Goal: Task Accomplishment & Management: Complete application form

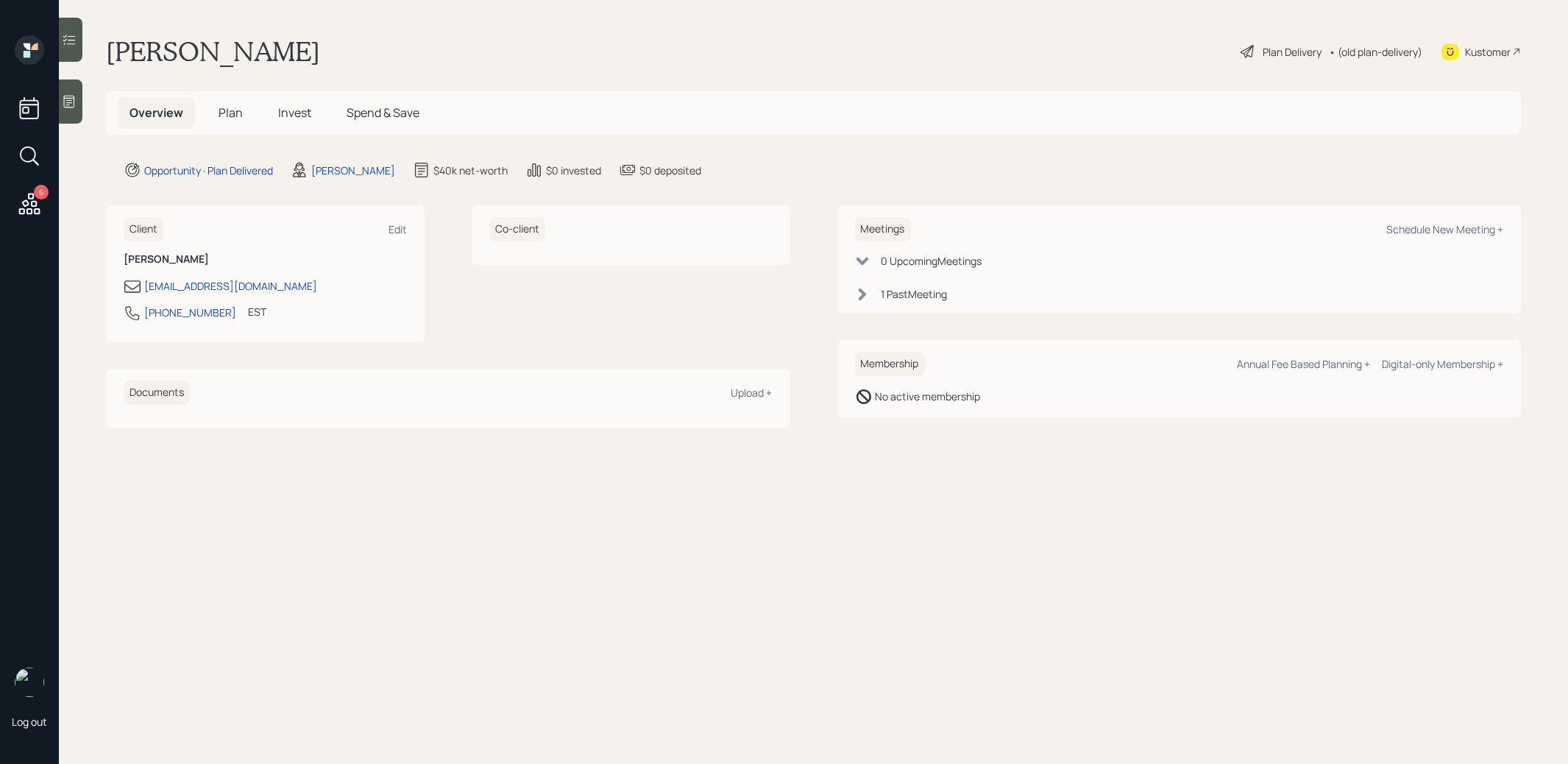
click at [1284, 49] on div "Plan Delivery" at bounding box center [1293, 52] width 59 height 16
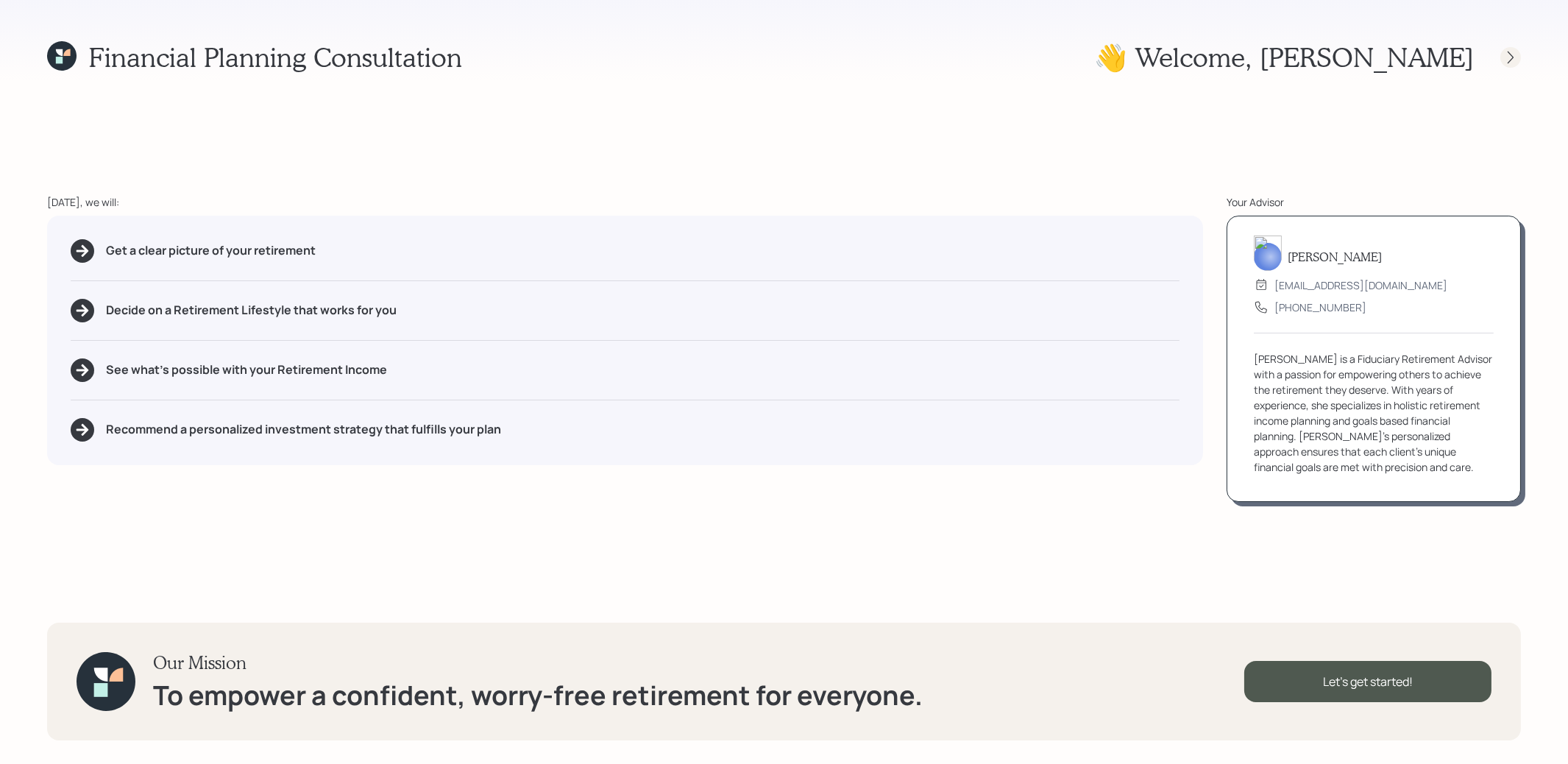
click at [1507, 62] on icon at bounding box center [1510, 57] width 15 height 15
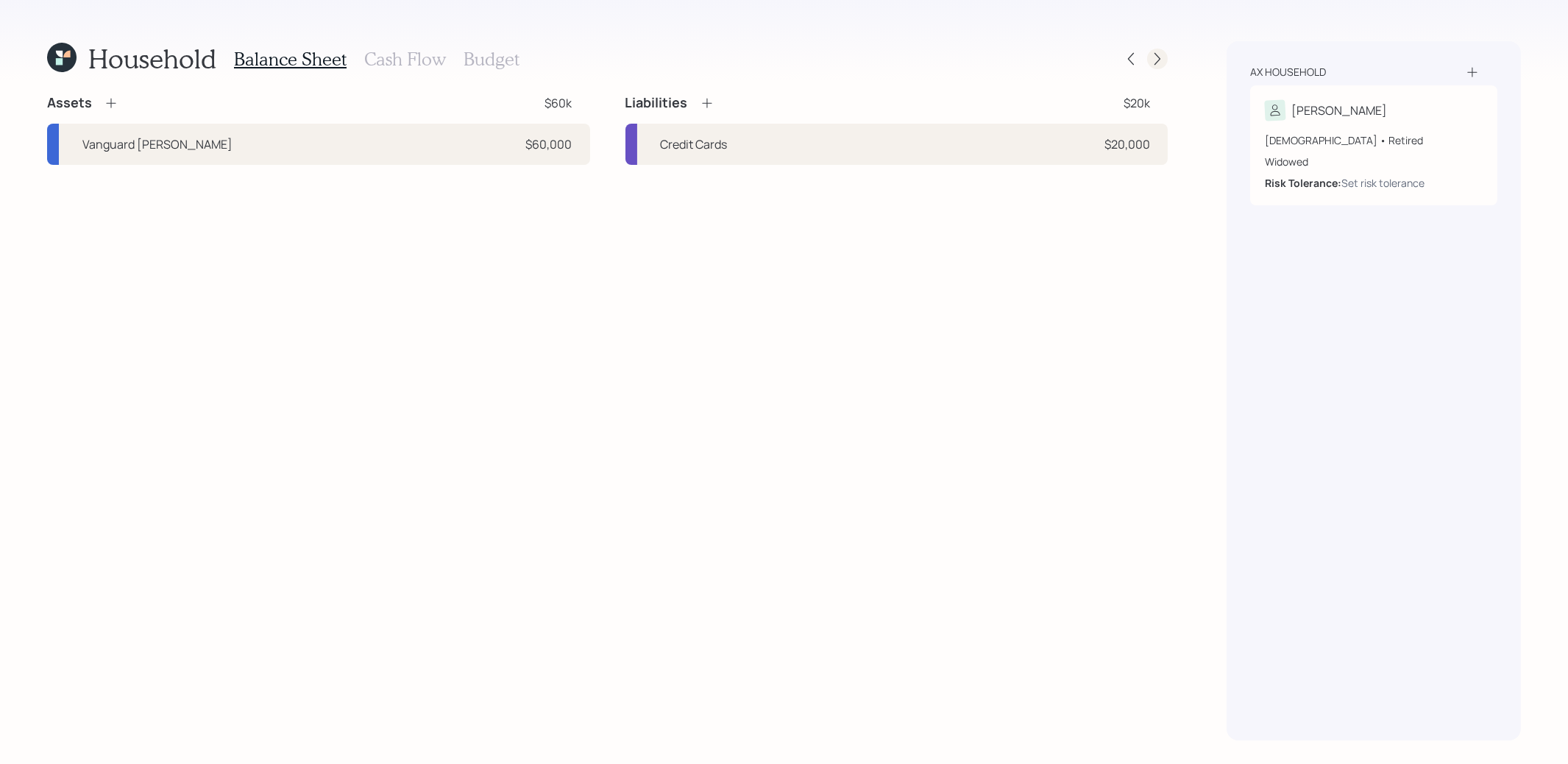
click at [1161, 60] on icon at bounding box center [1157, 58] width 15 height 15
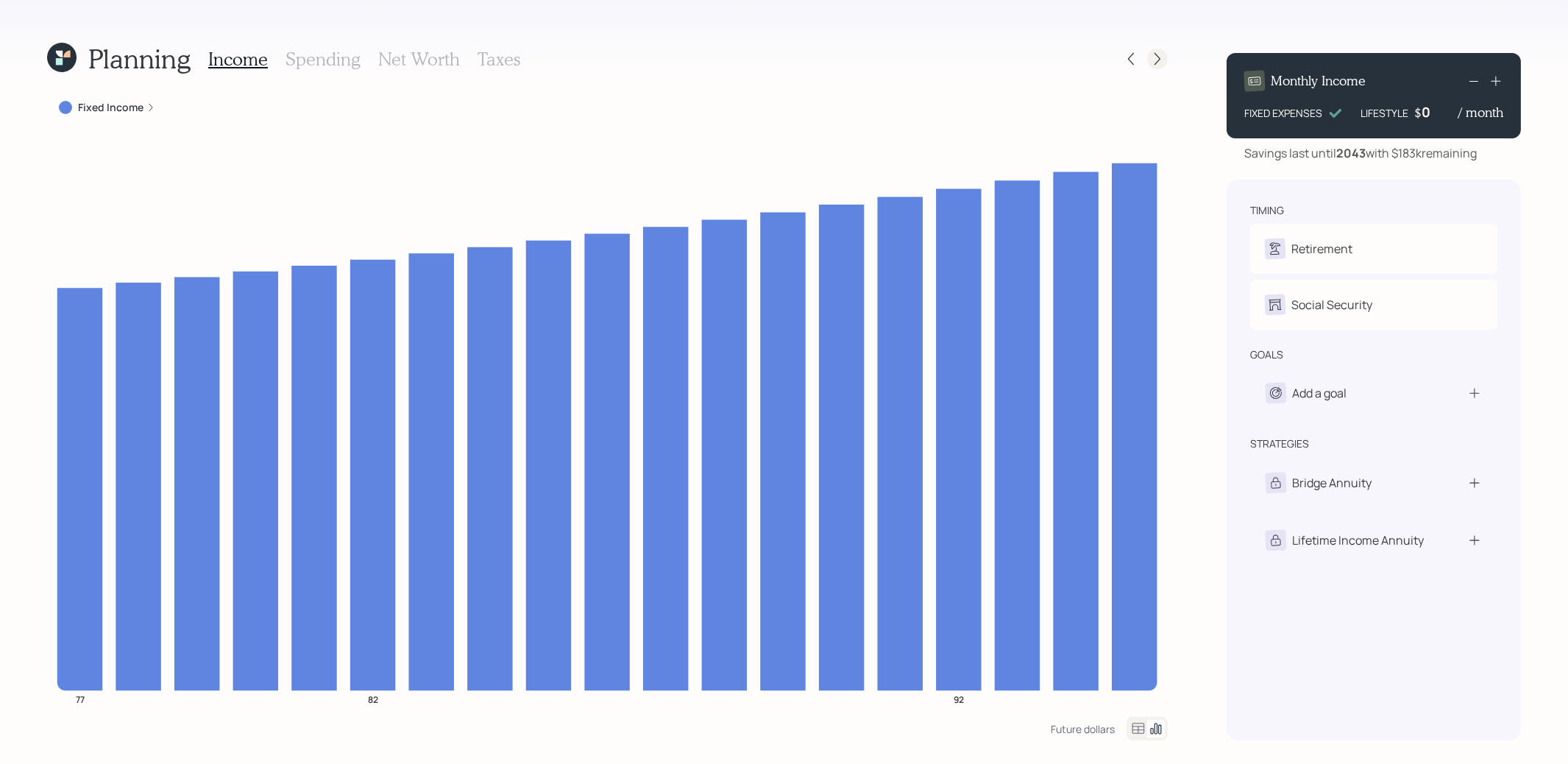
click at [1158, 58] on icon at bounding box center [1157, 58] width 15 height 15
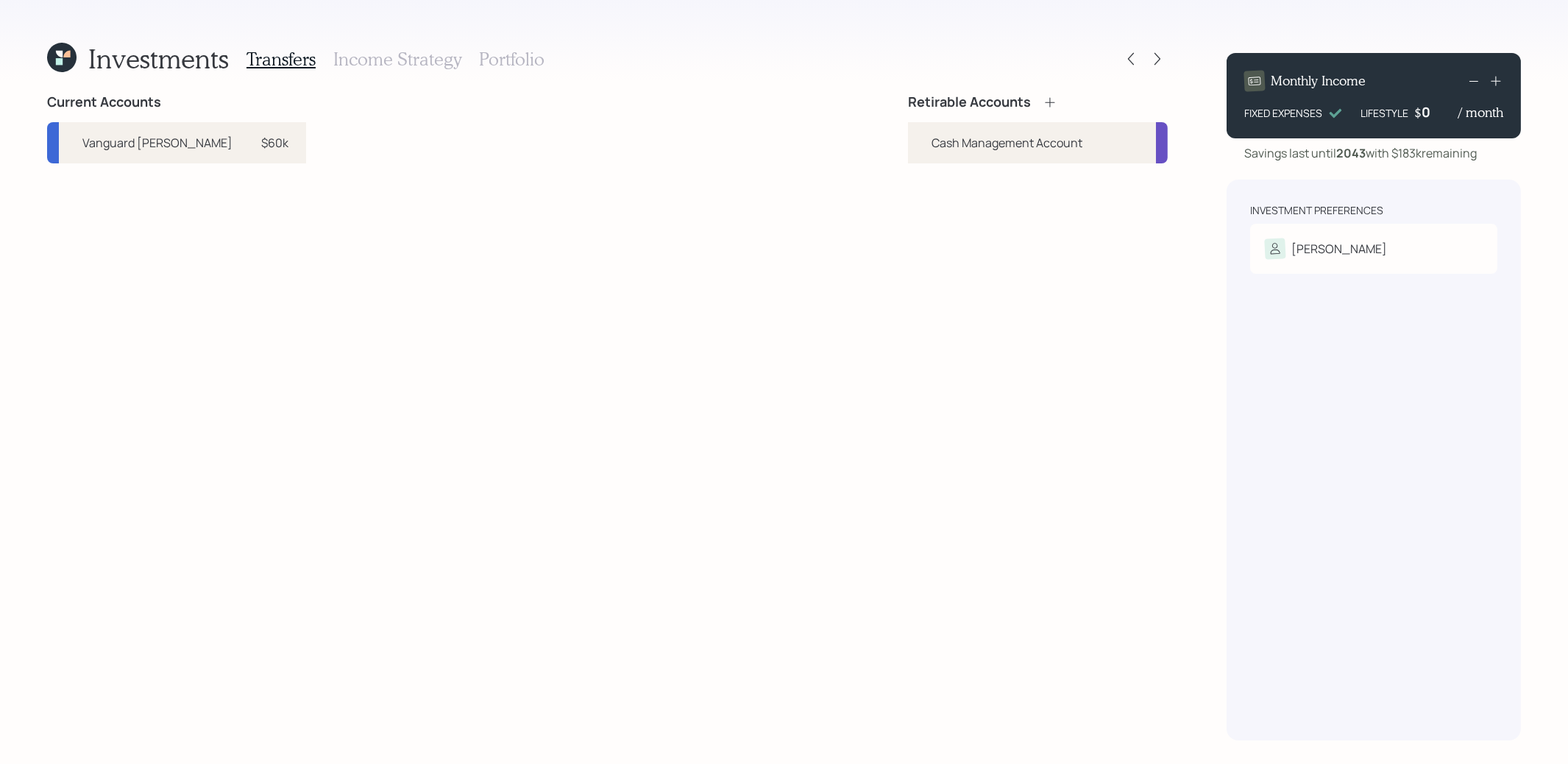
click at [497, 62] on h3 "Portfolio" at bounding box center [512, 59] width 65 height 21
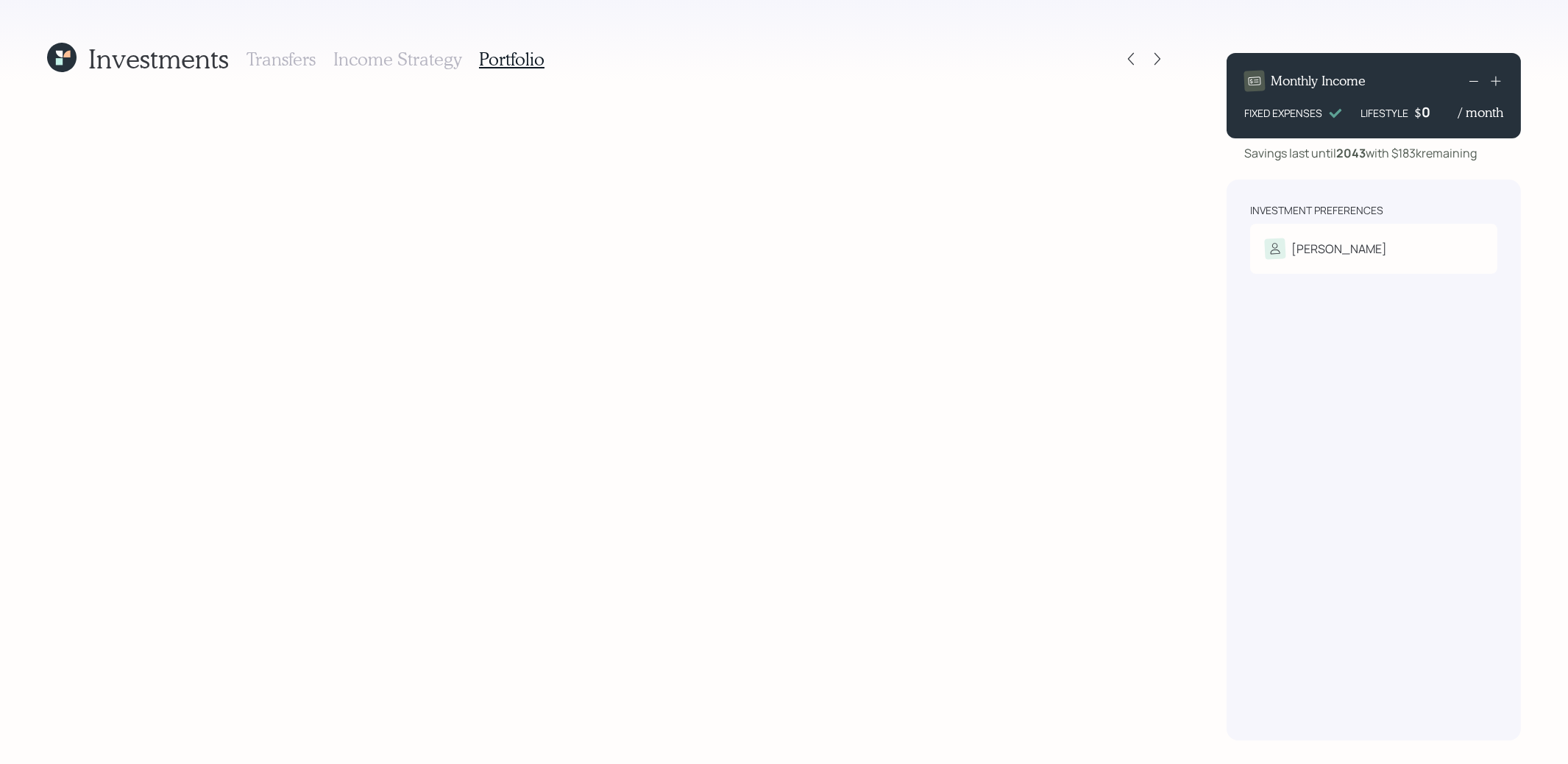
click at [407, 62] on h3 "Income Strategy" at bounding box center [397, 59] width 128 height 21
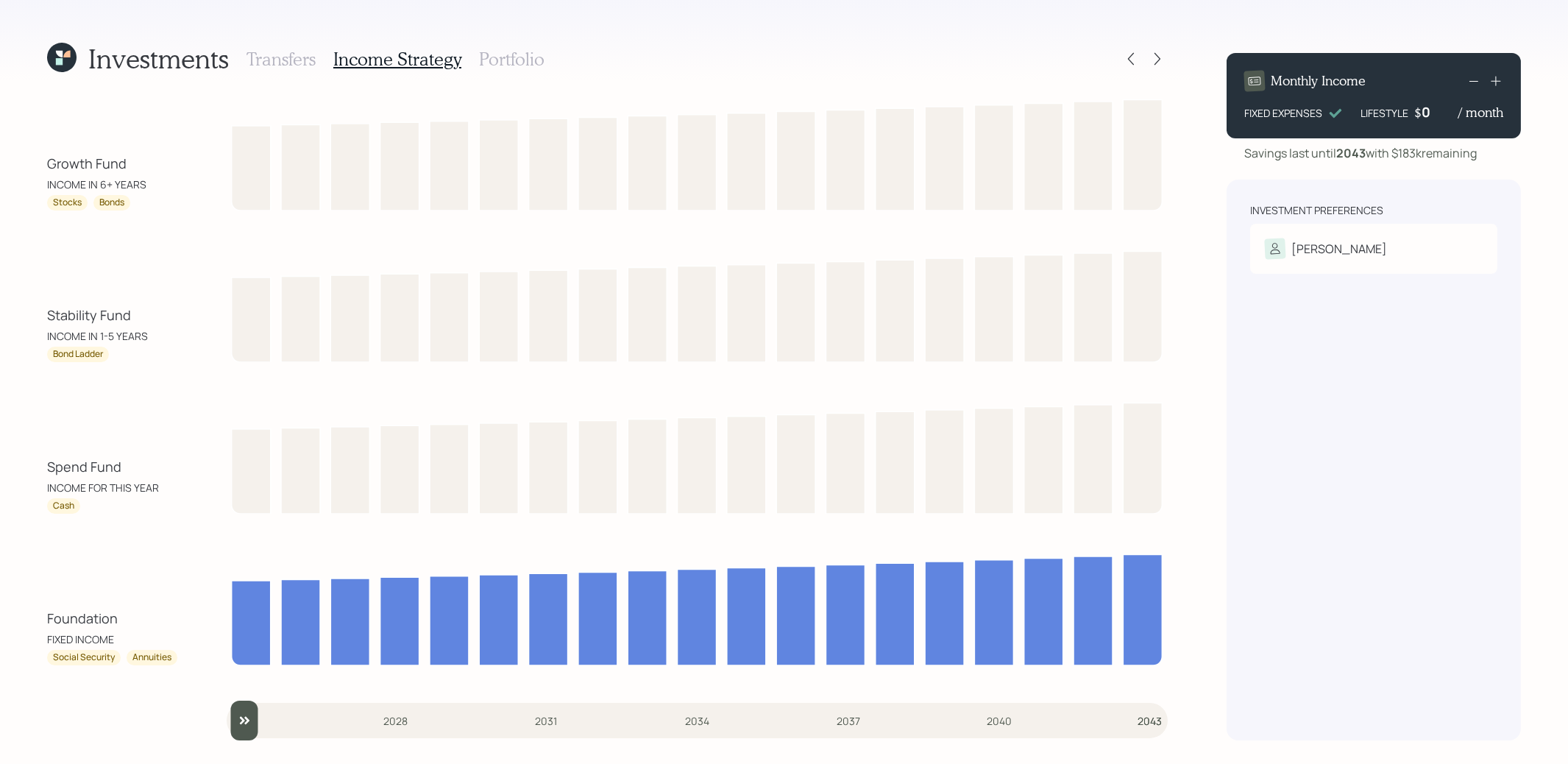
click at [299, 51] on h3 "Transfers" at bounding box center [281, 59] width 69 height 21
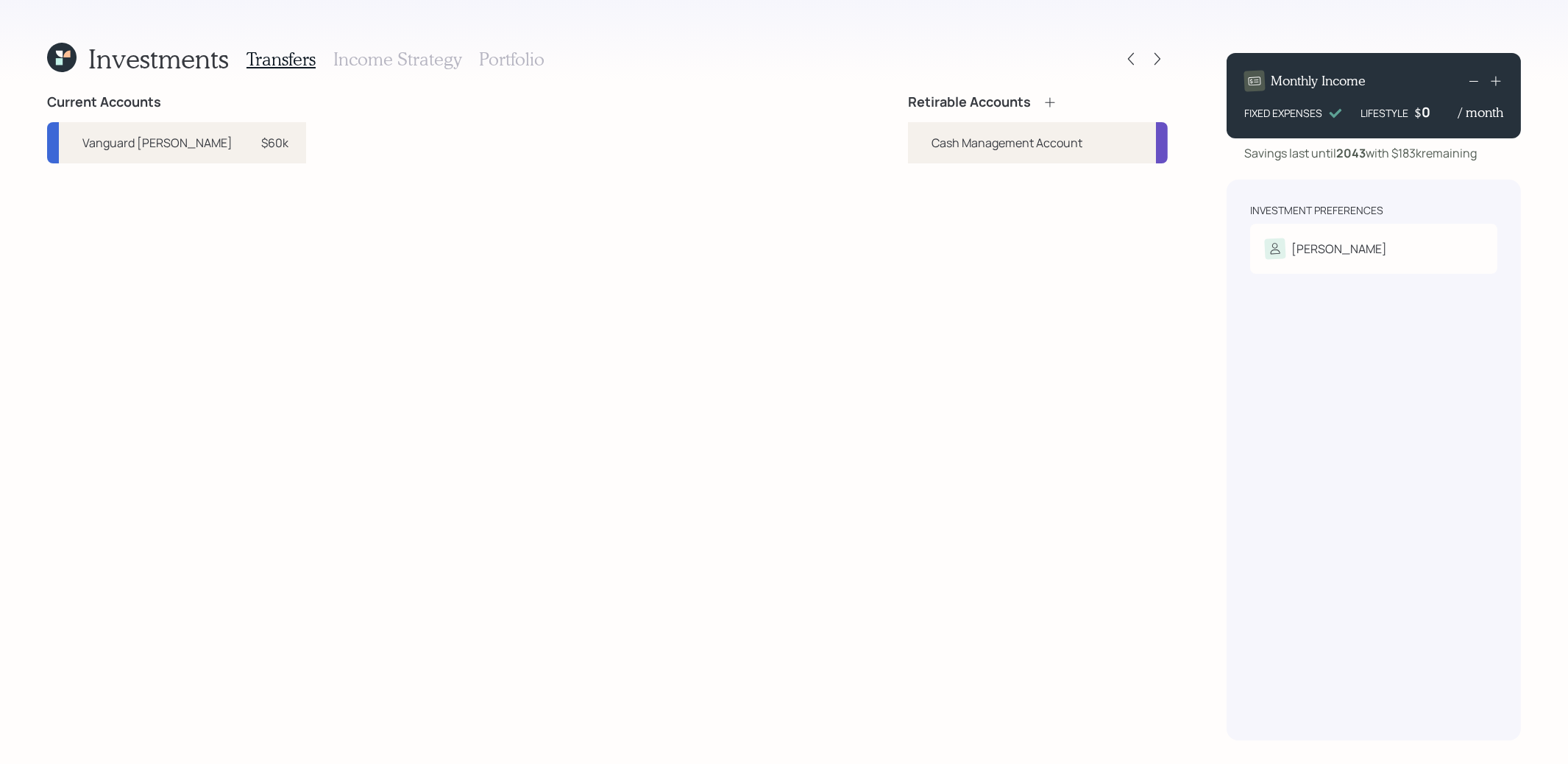
click at [1051, 100] on icon at bounding box center [1049, 102] width 15 height 15
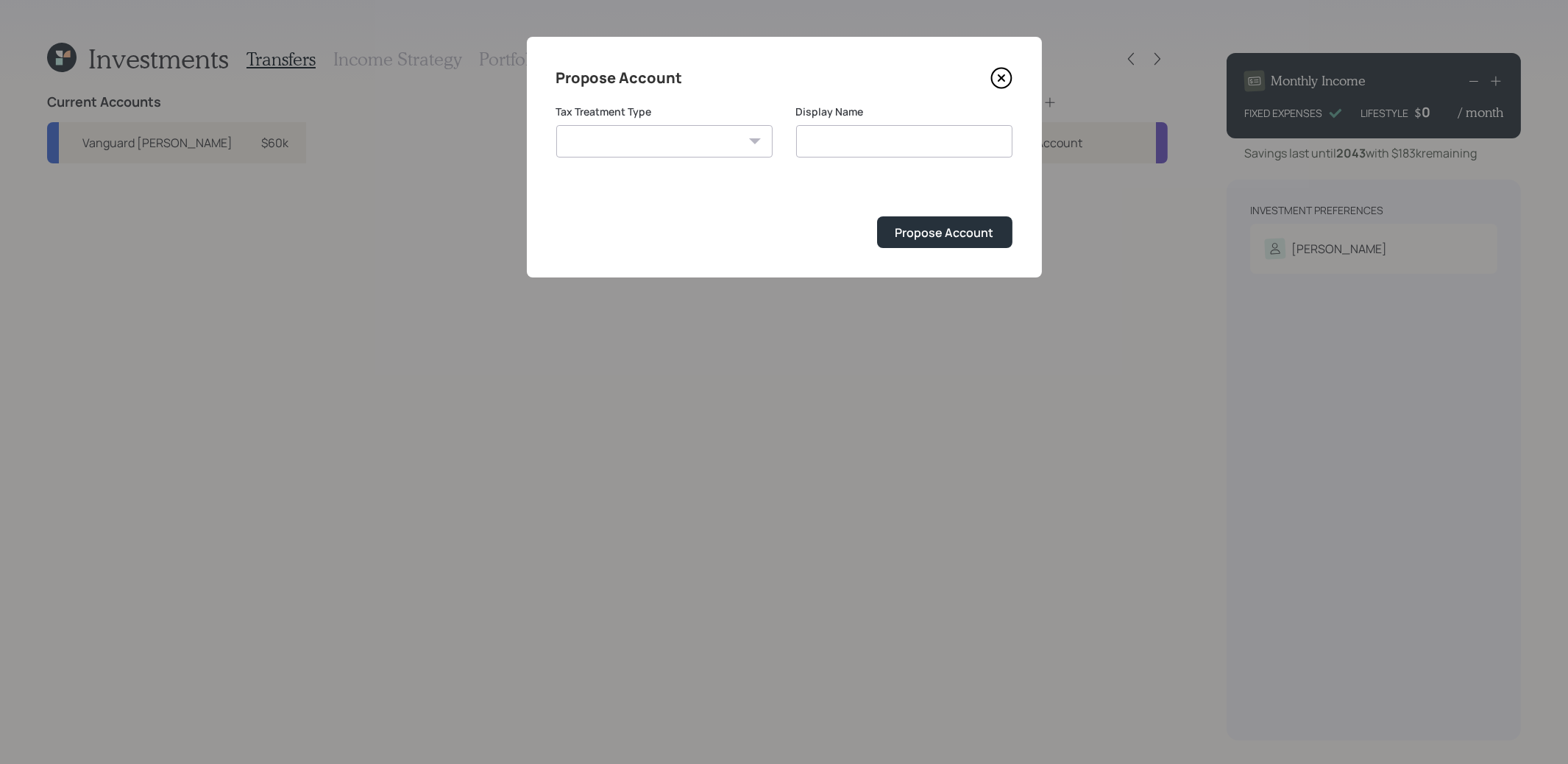
click at [716, 140] on select "[PERSON_NAME] Taxable Traditional" at bounding box center [664, 141] width 216 height 32
select select "[PERSON_NAME]"
click at [872, 148] on input "[PERSON_NAME]" at bounding box center [904, 141] width 216 height 32
type input "[PERSON_NAME]"
click at [929, 234] on div "Propose Account" at bounding box center [944, 232] width 98 height 17
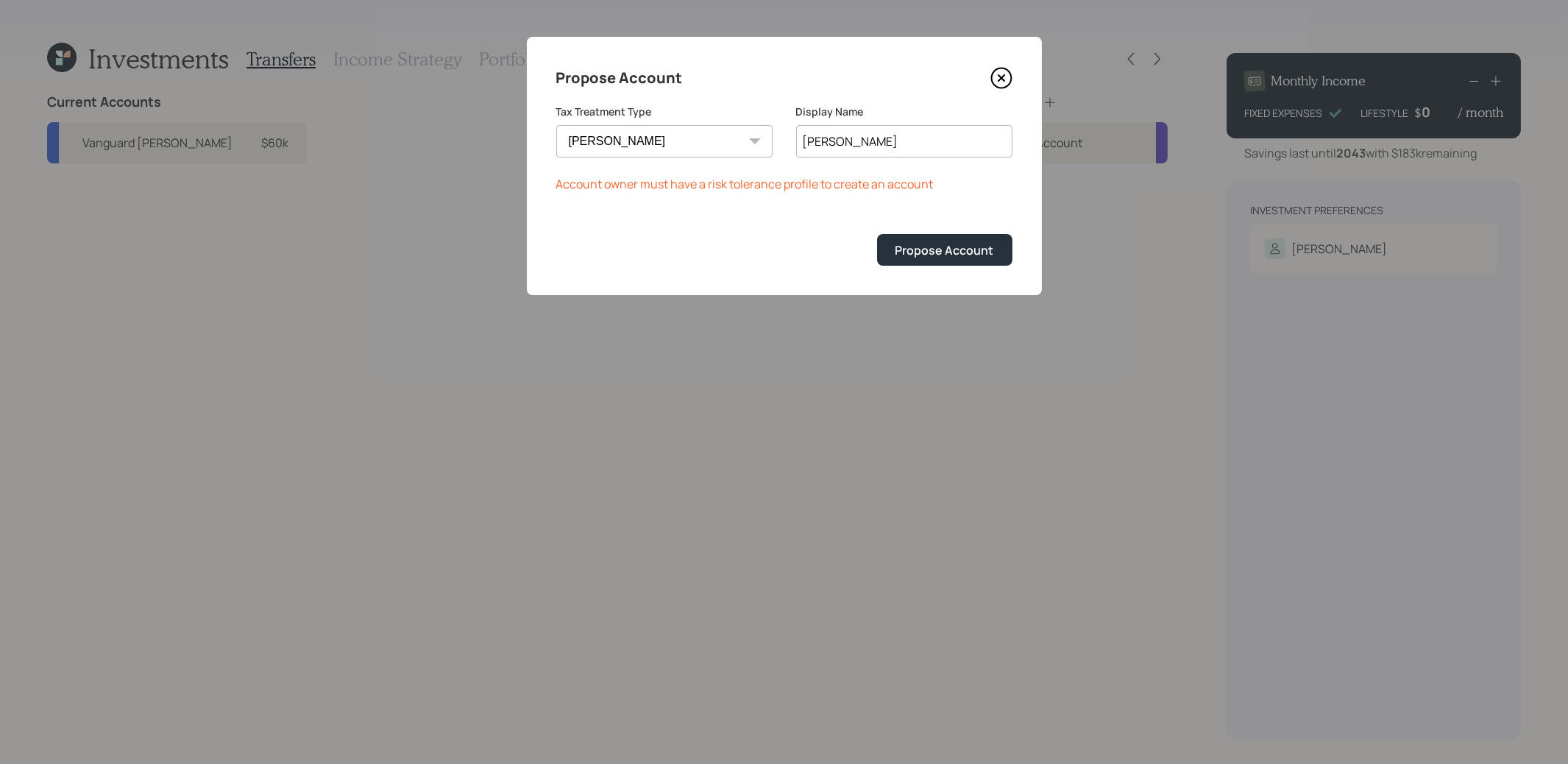
click at [1004, 70] on icon at bounding box center [1001, 78] width 22 height 22
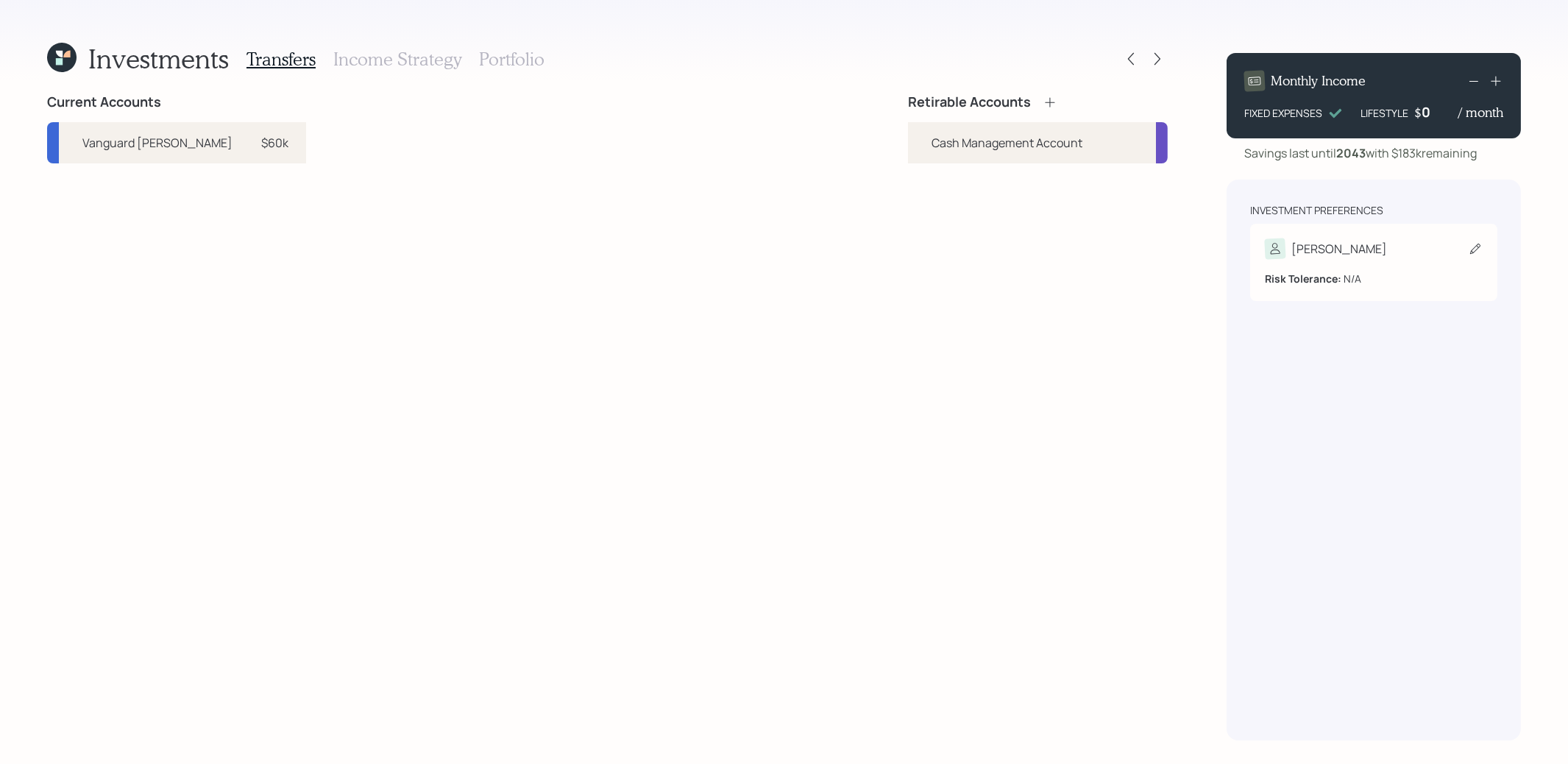
click at [1309, 250] on div "[PERSON_NAME]" at bounding box center [1340, 249] width 96 height 17
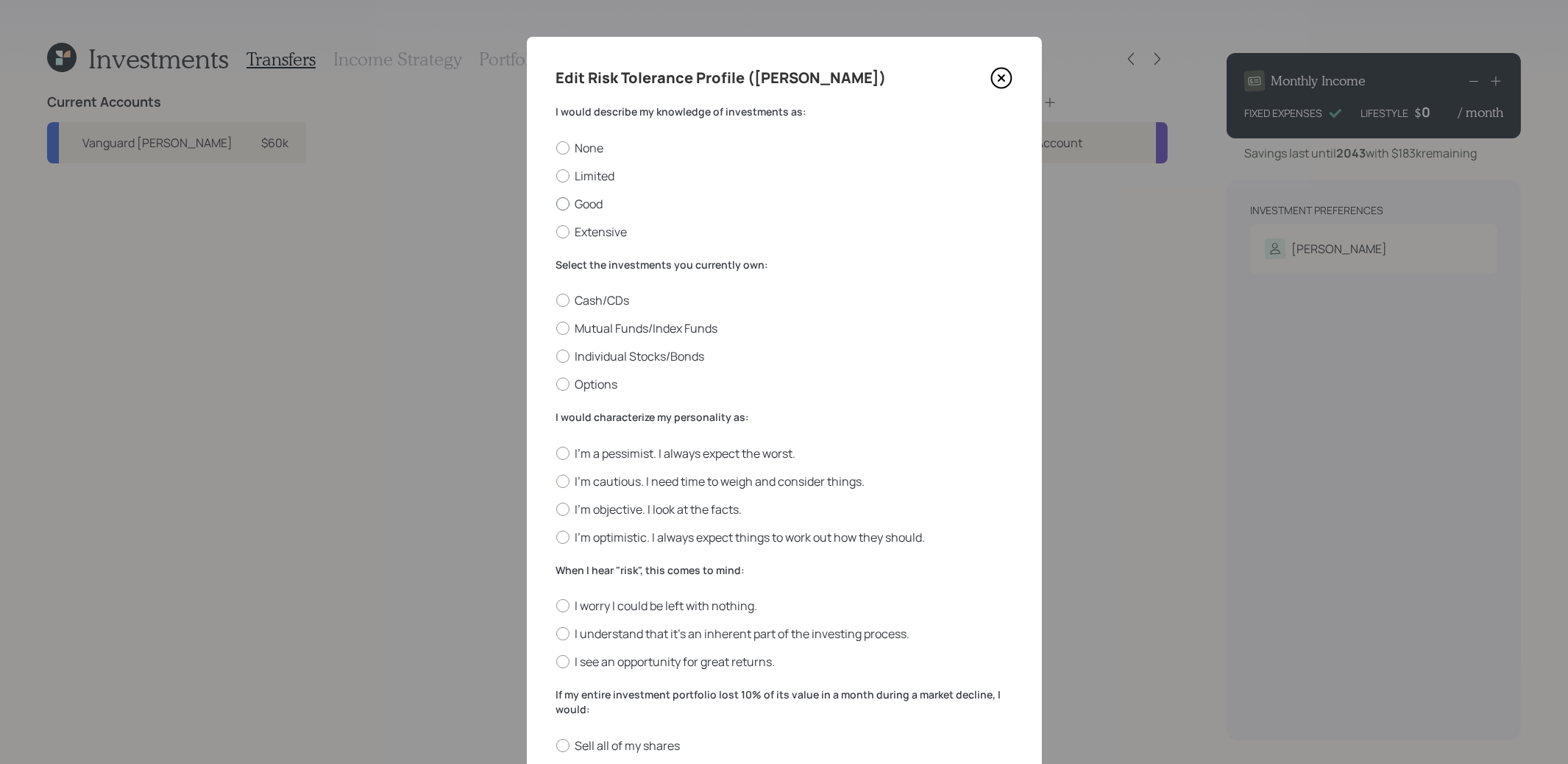
click at [565, 202] on div at bounding box center [562, 203] width 13 height 13
click at [556, 203] on input "Good" at bounding box center [555, 203] width 1 height 1
radio input "true"
click at [562, 329] on div at bounding box center [562, 328] width 13 height 13
click at [556, 329] on input "Mutual Funds/Index Funds" at bounding box center [555, 329] width 1 height 1
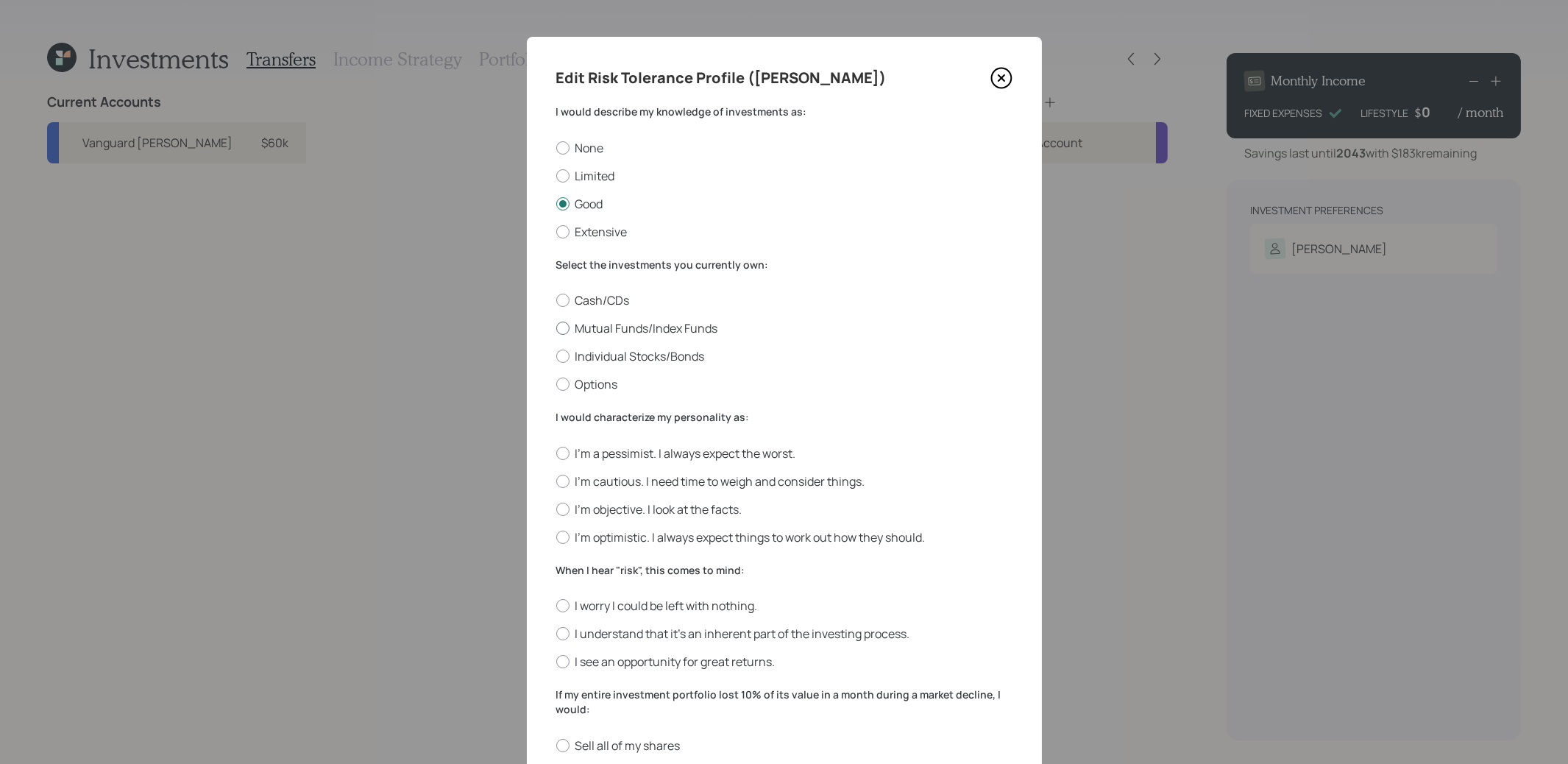
radio input "true"
click at [563, 509] on div at bounding box center [562, 509] width 13 height 13
click at [556, 509] on input "I'm objective. I look at the facts." at bounding box center [555, 508] width 1 height 1
radio input "true"
click at [560, 639] on div at bounding box center [562, 633] width 13 height 13
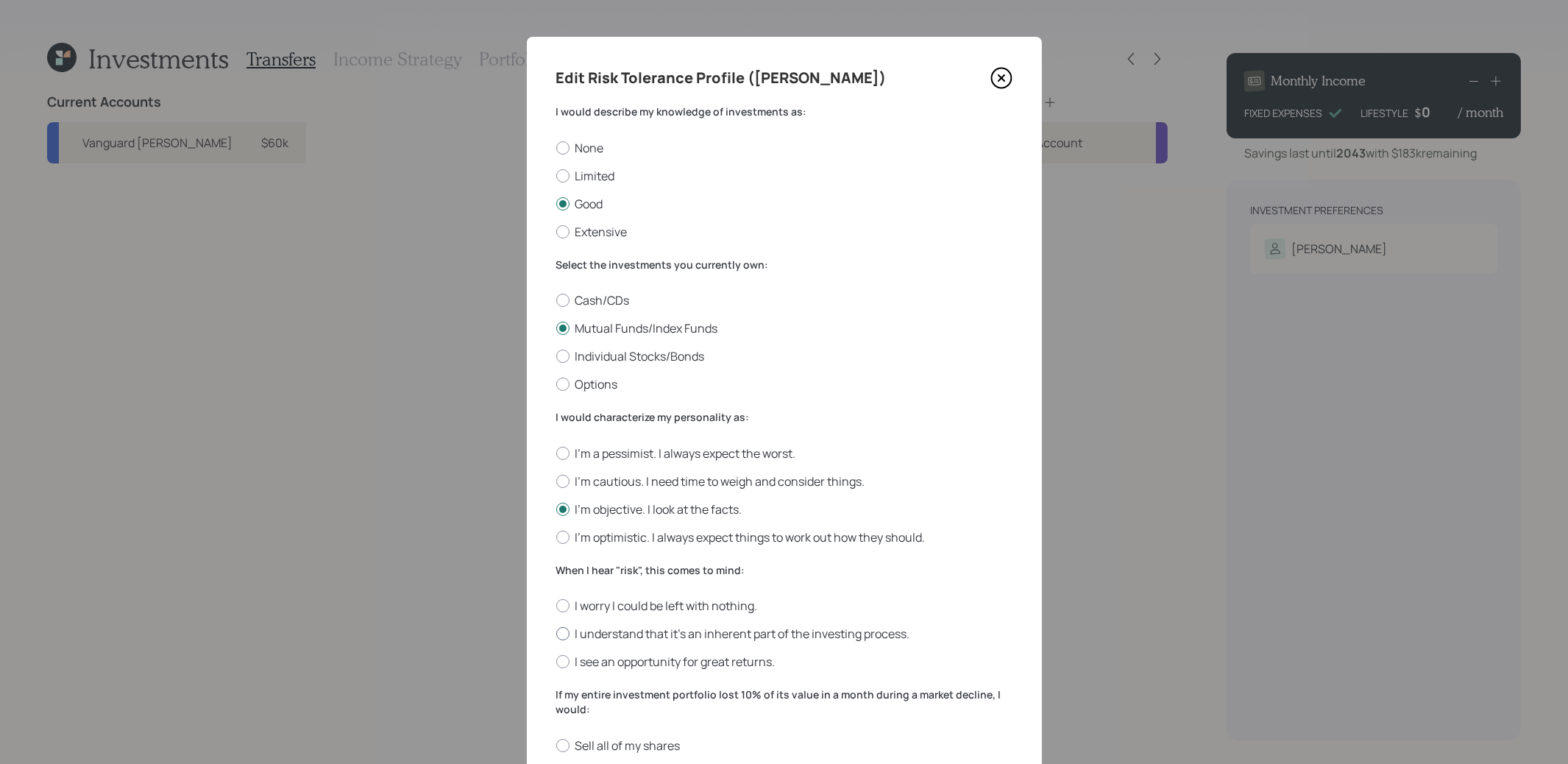
click at [556, 635] on input "I understand that it’s an inherent part of the investing process." at bounding box center [555, 634] width 1 height 1
radio input "true"
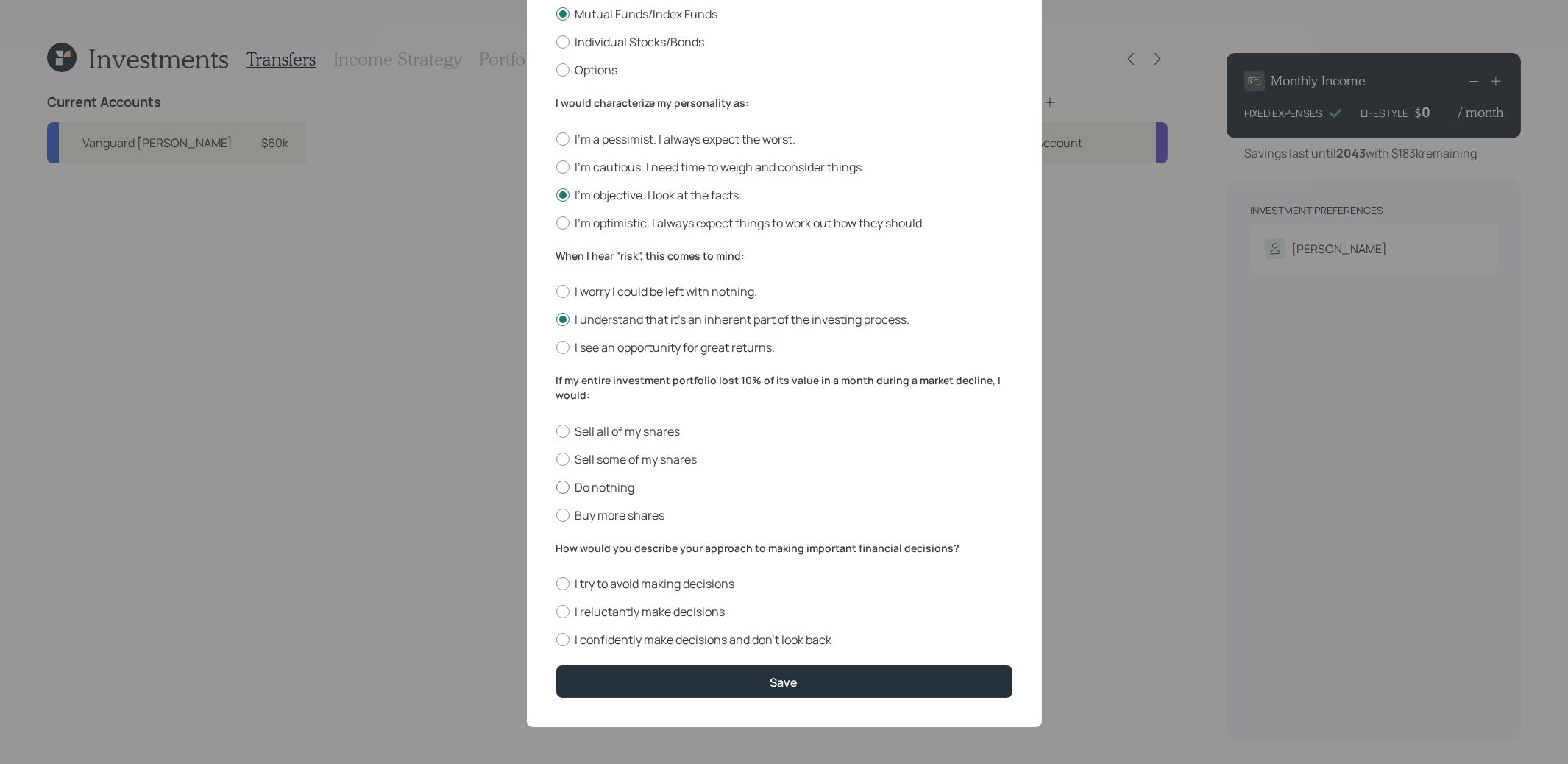
click at [563, 488] on div at bounding box center [562, 487] width 13 height 13
click at [556, 488] on input "Do nothing" at bounding box center [555, 487] width 1 height 1
radio input "true"
click at [560, 609] on div at bounding box center [562, 611] width 13 height 13
click at [556, 612] on input "I reluctantly make decisions" at bounding box center [555, 612] width 1 height 1
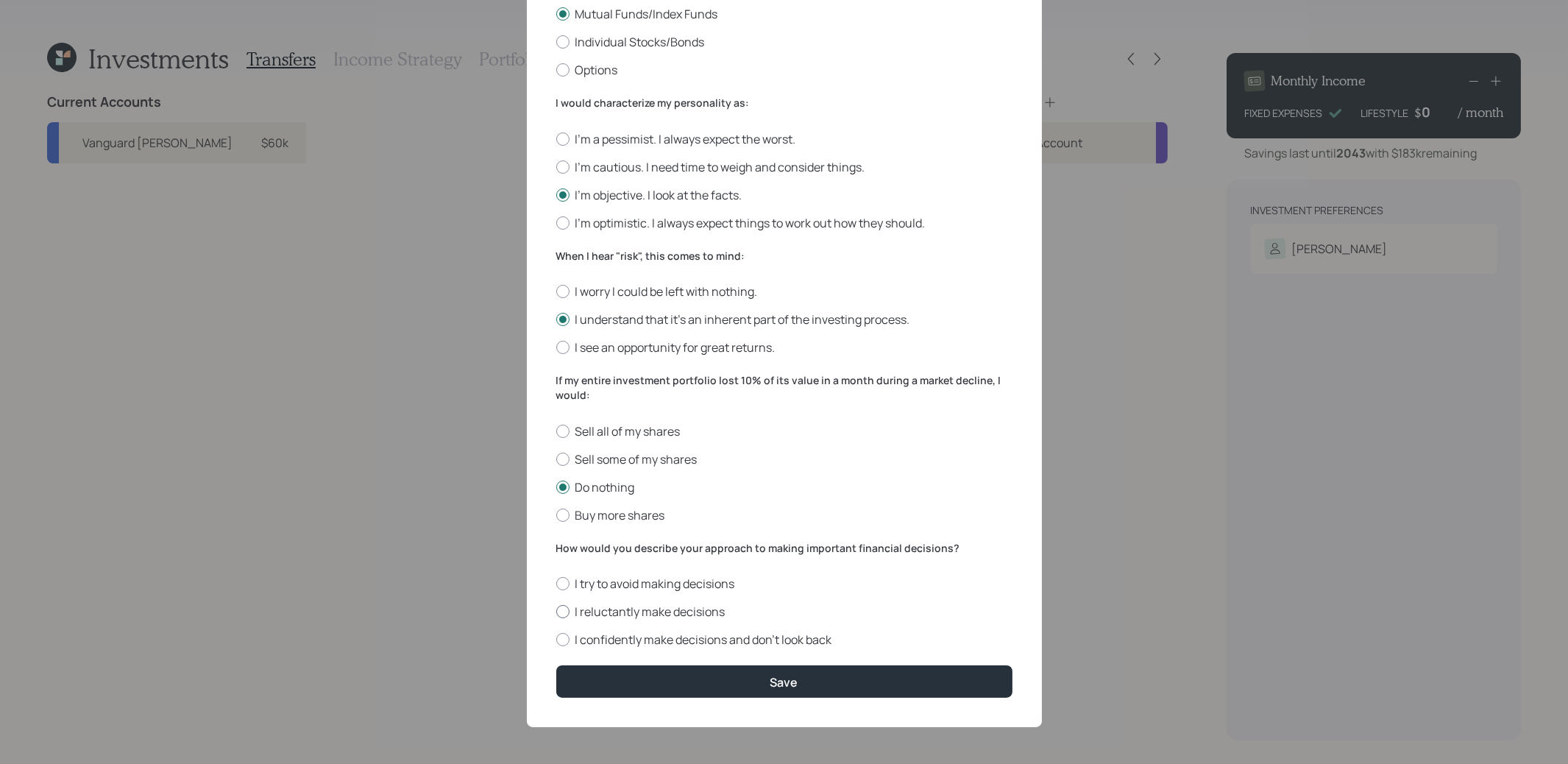
radio input "true"
click at [628, 686] on button "Save" at bounding box center [784, 681] width 456 height 31
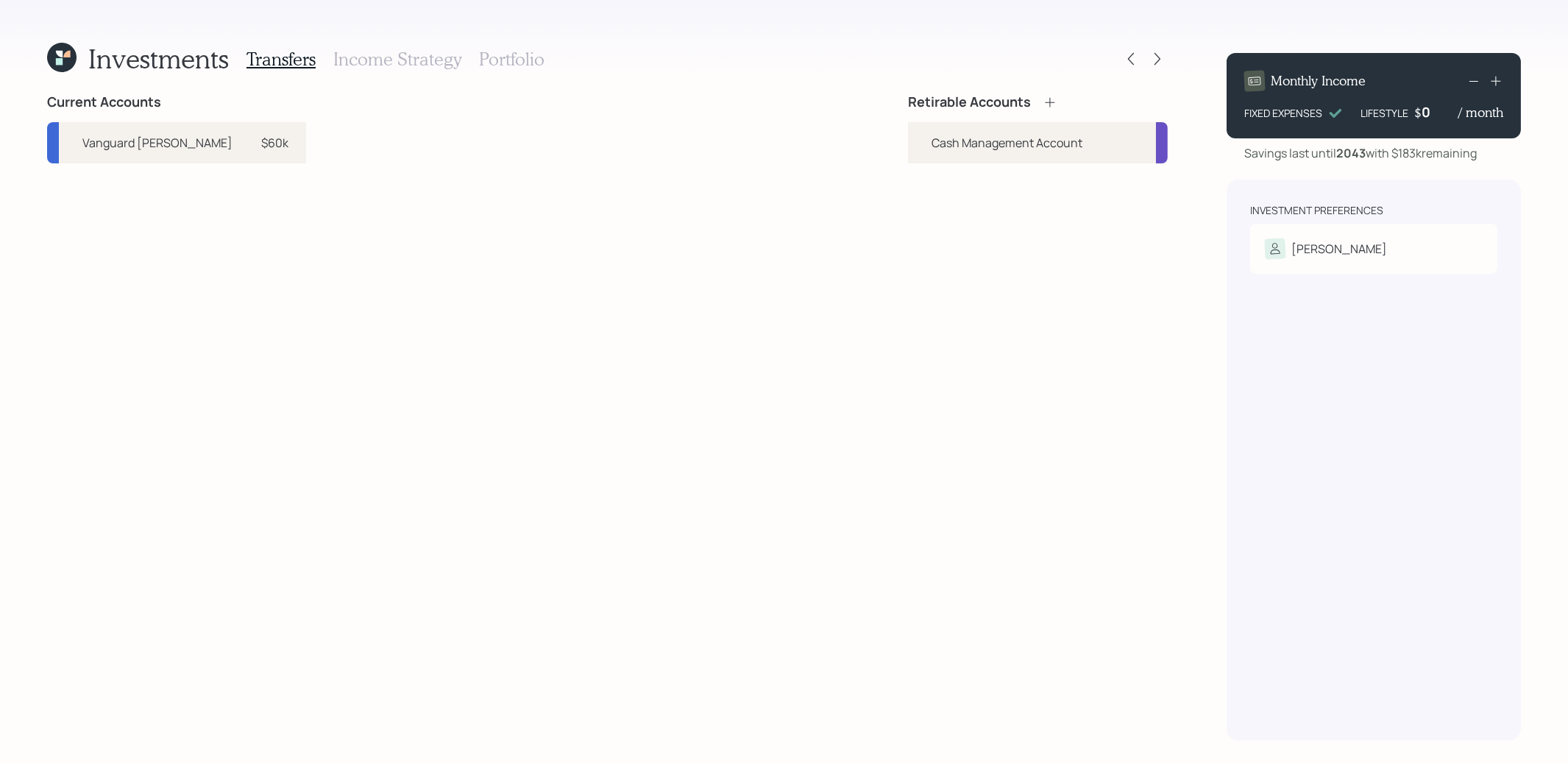
click at [1049, 100] on icon at bounding box center [1049, 102] width 15 height 15
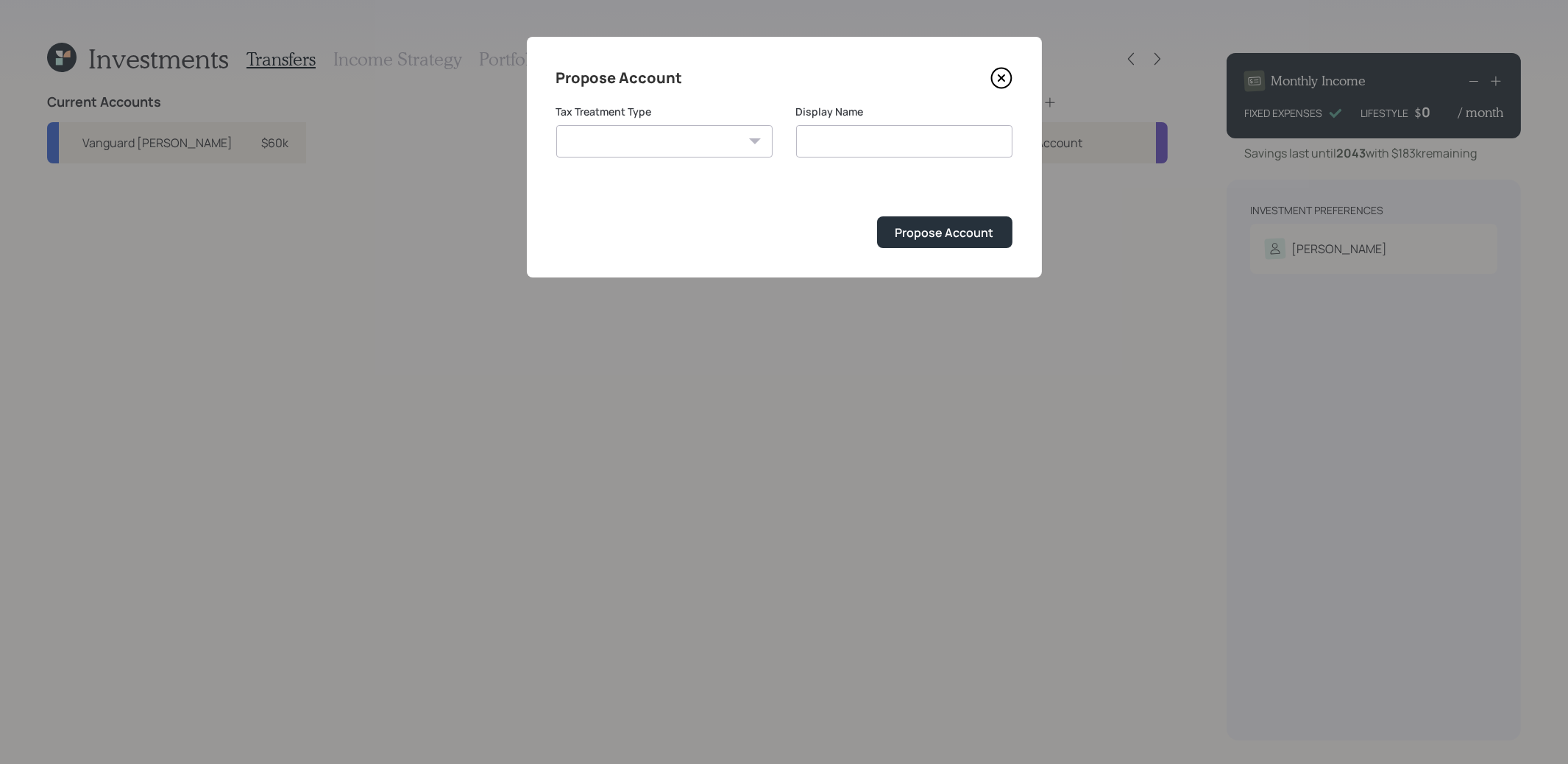
click at [706, 136] on select "[PERSON_NAME] Taxable Traditional" at bounding box center [664, 141] width 216 height 32
select select "[PERSON_NAME]"
click at [878, 146] on input "[PERSON_NAME]" at bounding box center [904, 141] width 216 height 32
type input "[PERSON_NAME]"
click at [966, 234] on div "Propose Account" at bounding box center [944, 232] width 98 height 17
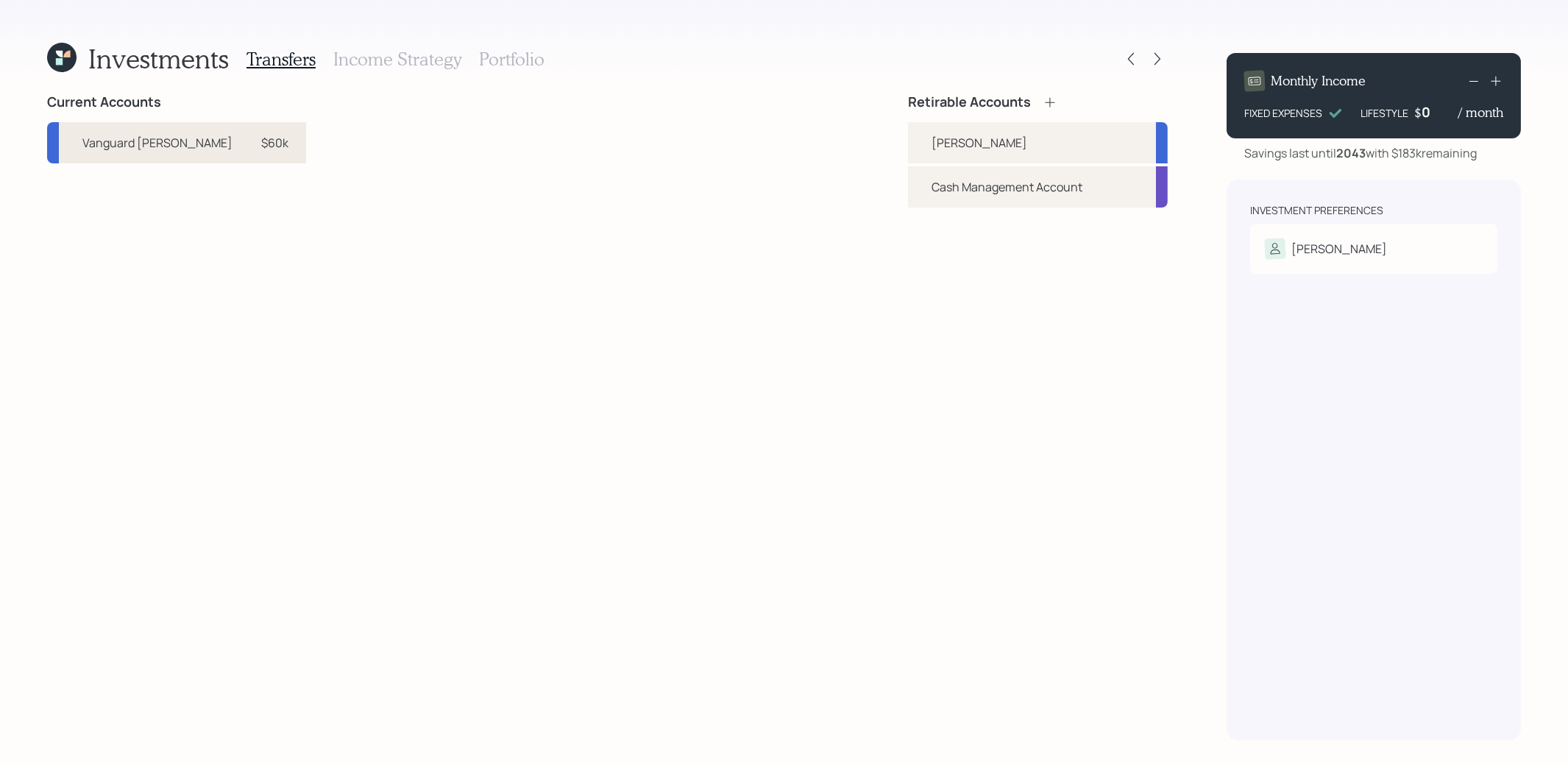
click at [164, 140] on div "Vanguard [PERSON_NAME]" at bounding box center [158, 143] width 150 height 17
click at [926, 144] on div "[PERSON_NAME]" at bounding box center [1038, 142] width 260 height 41
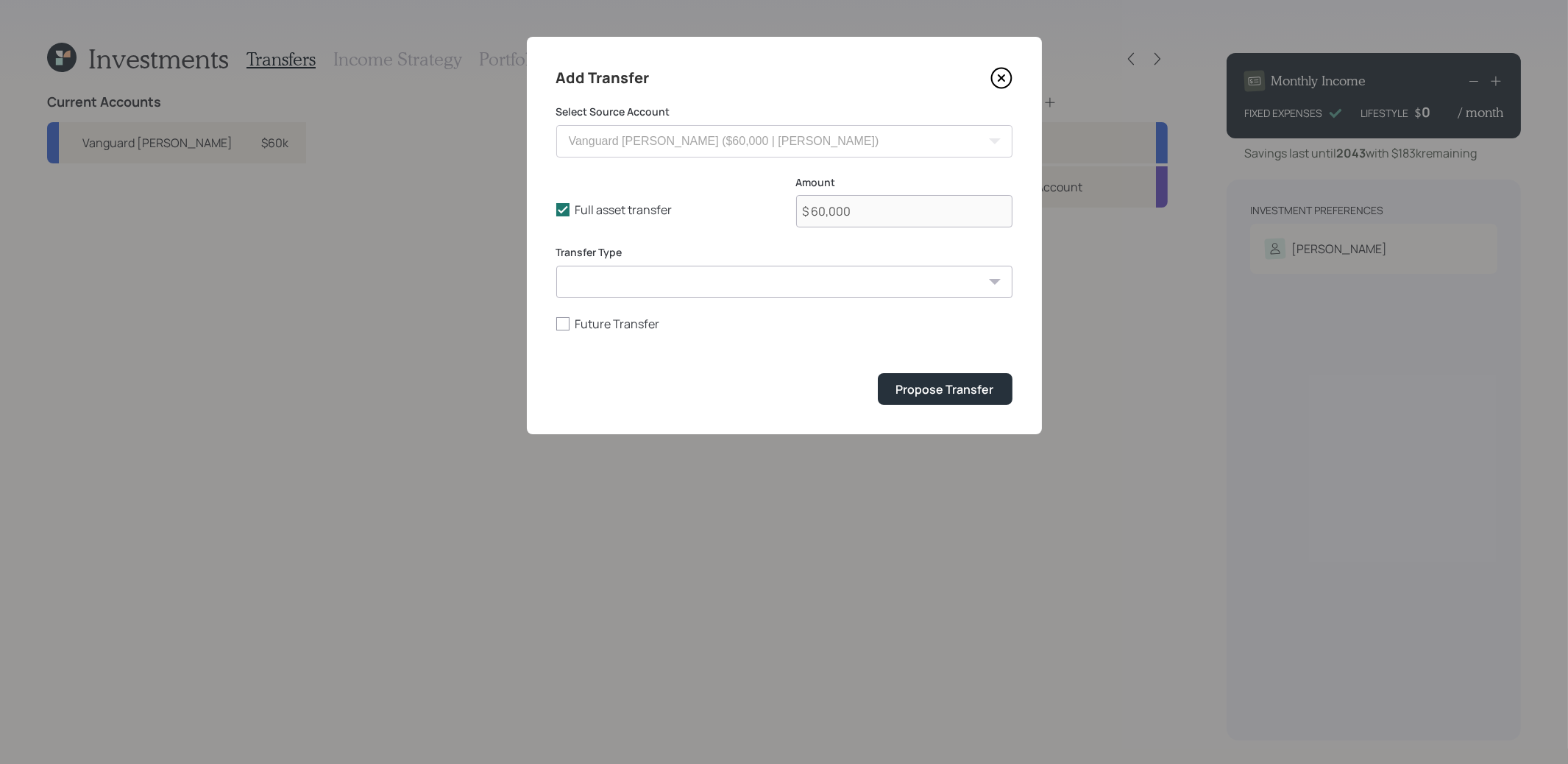
click at [709, 281] on select "ACAT Transfer Non ACAT Transfer Capitalize Rollover Rollover Deposit" at bounding box center [784, 282] width 456 height 32
select select "acat_transfer"
click at [942, 390] on div "Propose Transfer" at bounding box center [945, 389] width 98 height 17
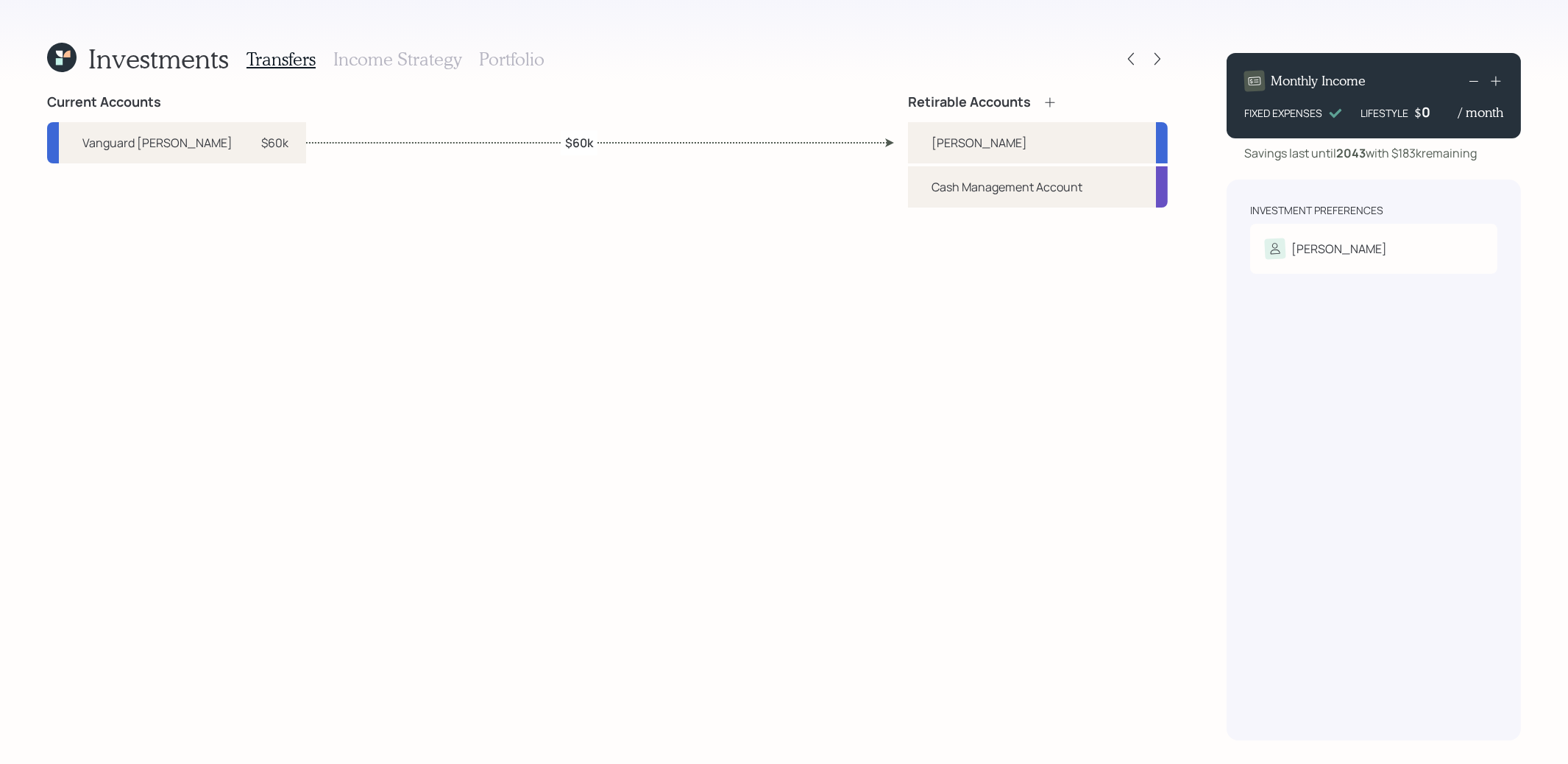
click at [516, 55] on h3 "Portfolio" at bounding box center [512, 59] width 65 height 21
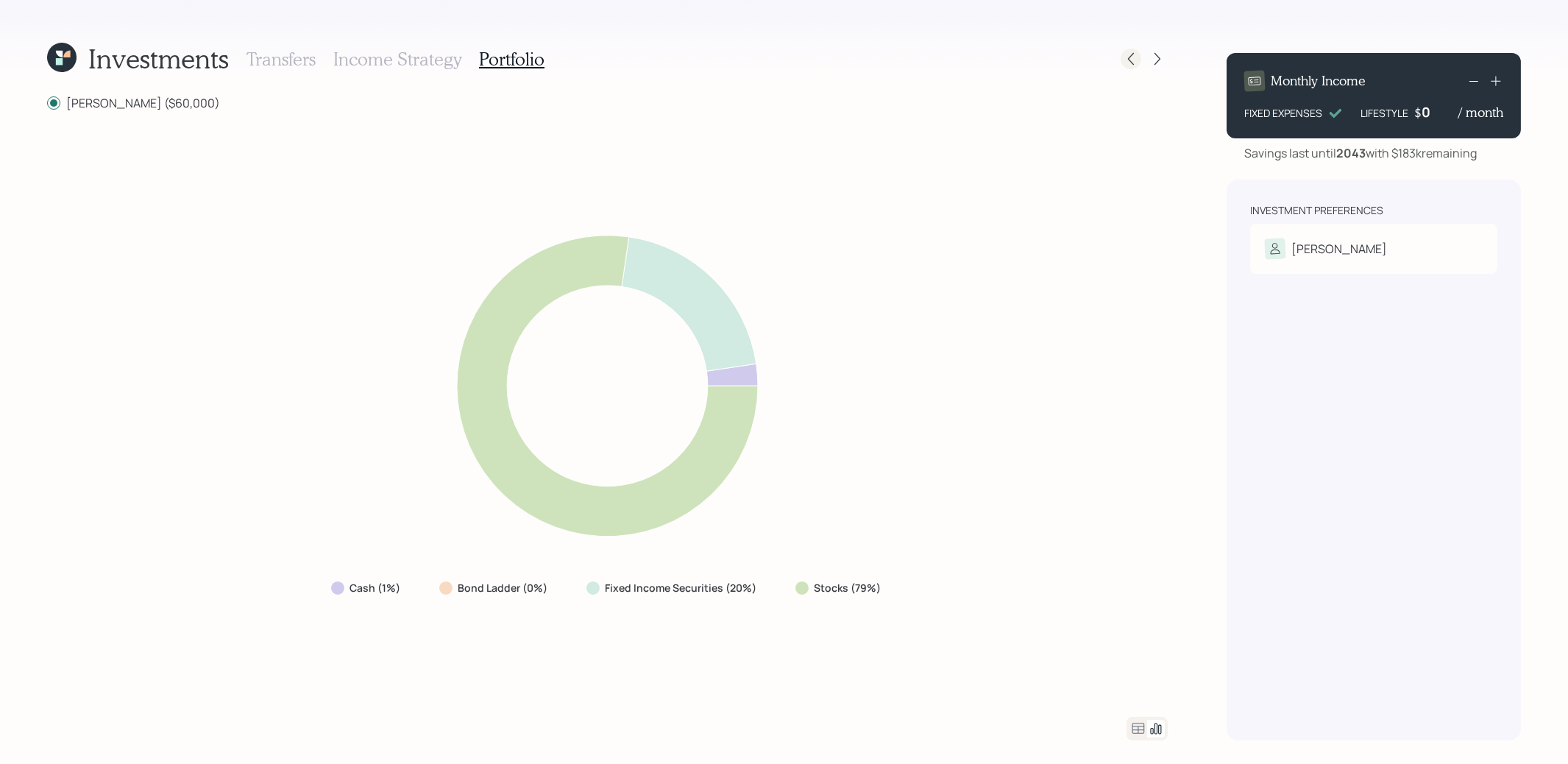
click at [1127, 58] on icon at bounding box center [1130, 58] width 15 height 15
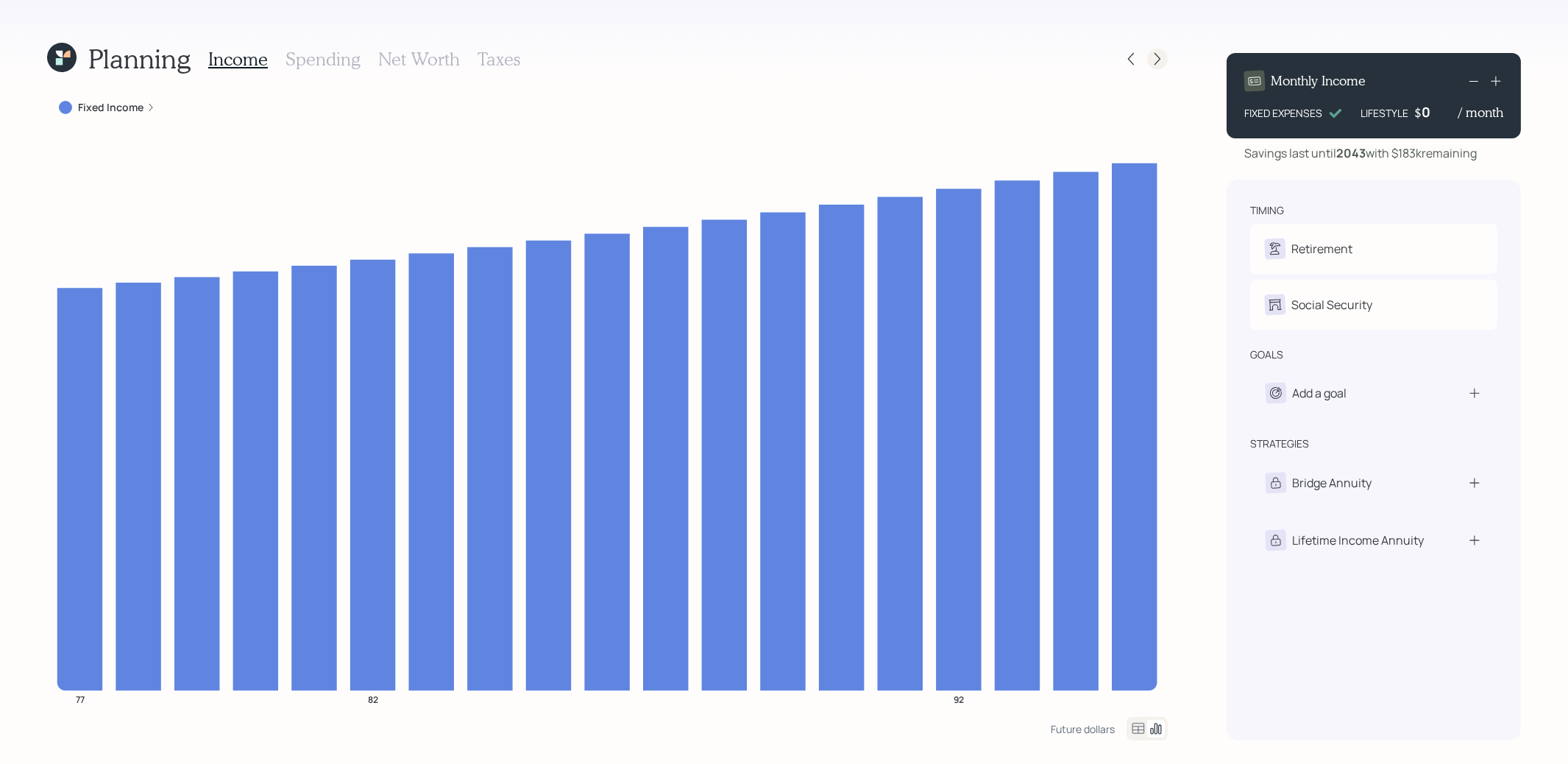
click at [1157, 59] on icon at bounding box center [1157, 58] width 15 height 15
